Goal: Task Accomplishment & Management: Manage account settings

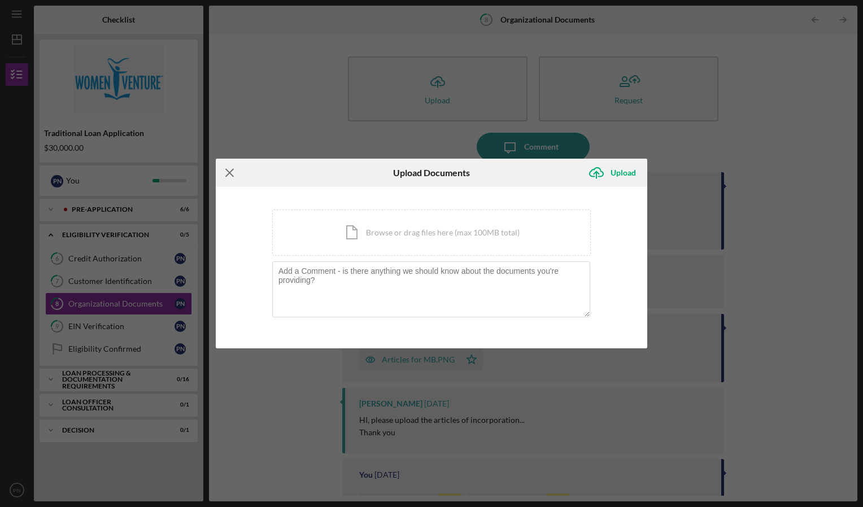
click at [234, 170] on icon "Icon/Menu Close" at bounding box center [230, 173] width 28 height 28
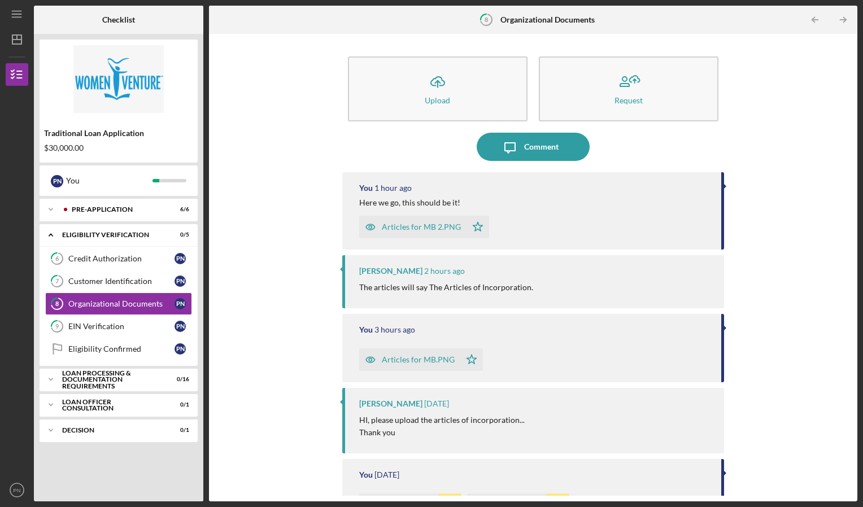
click at [128, 69] on img at bounding box center [119, 79] width 158 height 68
